Goal: Obtain resource: Download file/media

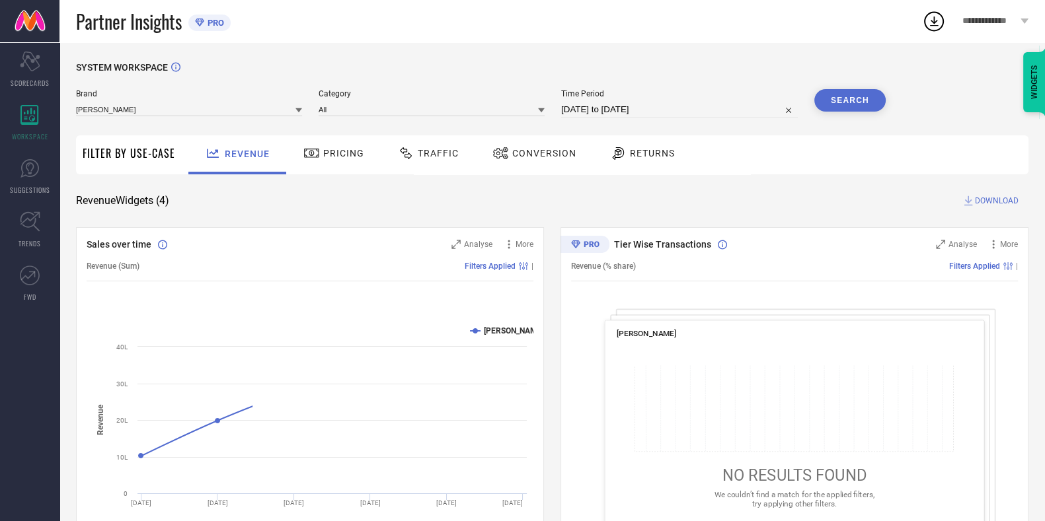
click at [430, 169] on div "Traffic" at bounding box center [428, 154] width 94 height 39
click at [429, 147] on div "Traffic" at bounding box center [427, 153] width 67 height 22
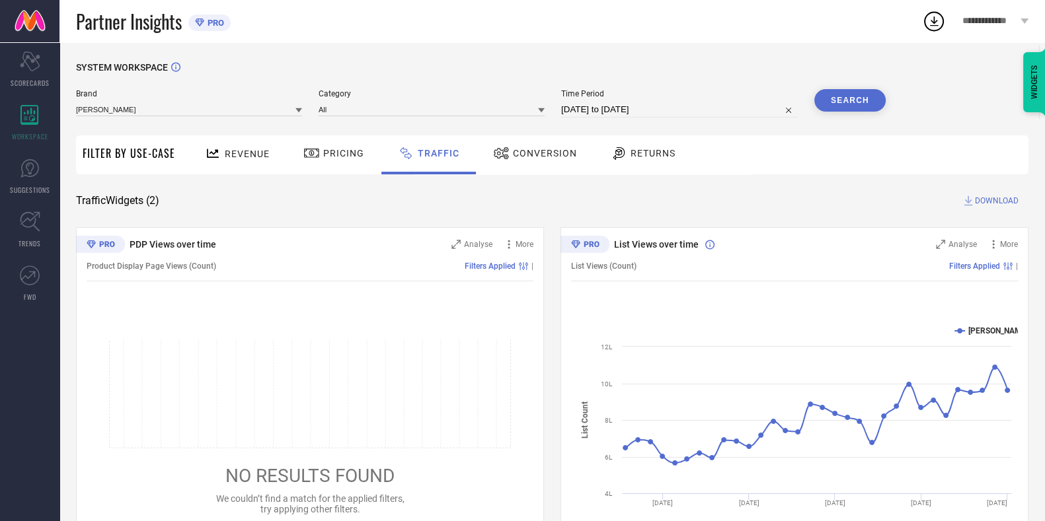
click at [985, 205] on span "DOWNLOAD" at bounding box center [997, 200] width 44 height 13
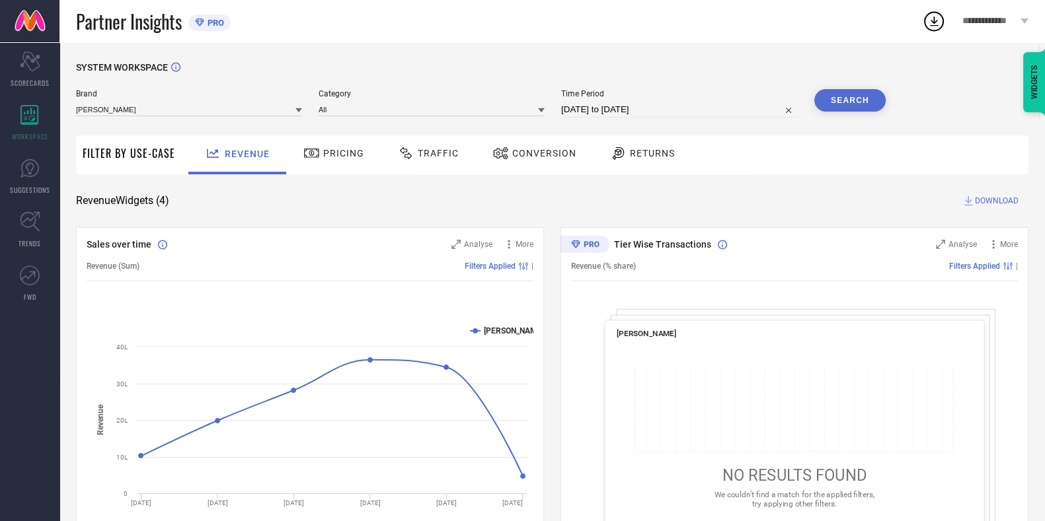
click at [420, 63] on div "SYSTEM WORKSPACE" at bounding box center [552, 75] width 952 height 27
